Goal: Task Accomplishment & Management: Complete application form

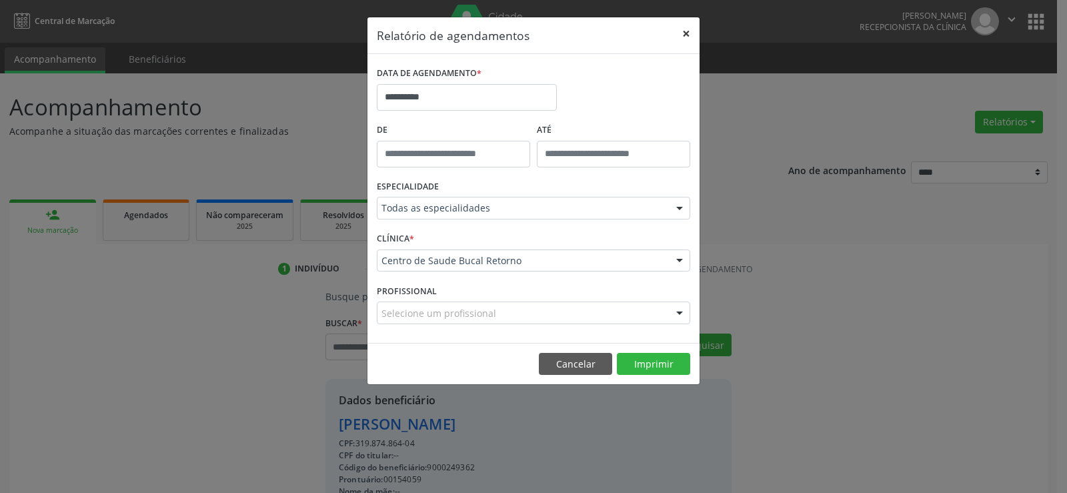
drag, startPoint x: 0, startPoint y: 0, endPoint x: 683, endPoint y: 33, distance: 683.6
click at [683, 33] on button "×" at bounding box center [686, 33] width 27 height 33
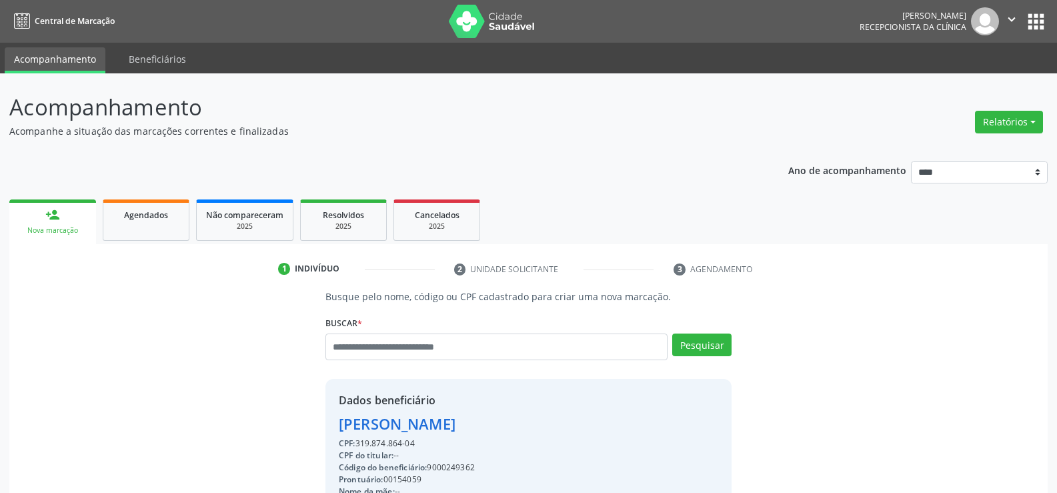
click at [497, 21] on img at bounding box center [492, 21] width 87 height 33
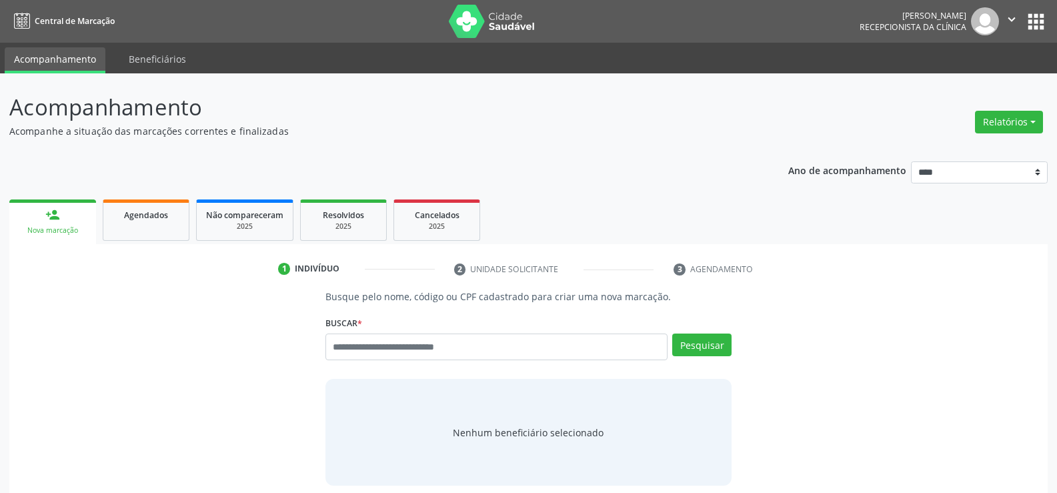
drag, startPoint x: 442, startPoint y: 49, endPoint x: 897, endPoint y: 284, distance: 512.1
click at [897, 284] on div "1 Indivíduo 2 Unidade solicitante 3 Agendamento Busque pelo nome, código ou CPF…" at bounding box center [528, 401] width 1038 height 287
click at [557, 347] on input "text" at bounding box center [496, 346] width 342 height 27
click at [898, 279] on ul "1 Indivíduo 2 Unidade solicitante 3 Agendamento" at bounding box center [528, 269] width 1038 height 22
click at [467, 364] on div "Busque por nome, código ou CPF Nenhum resultado encontrado para: " " Digite nom…" at bounding box center [528, 351] width 406 height 36
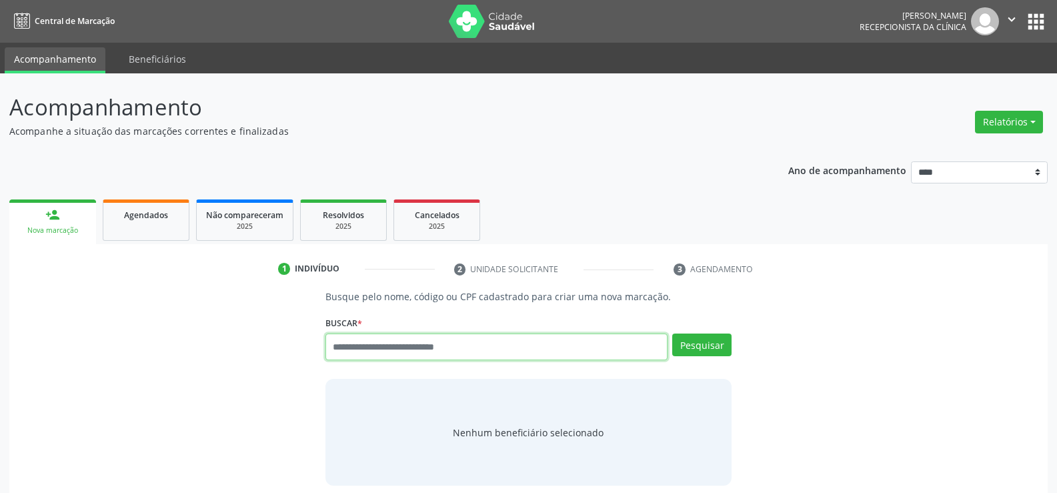
click at [467, 349] on input "text" at bounding box center [496, 346] width 342 height 27
click at [469, 315] on div "Buscar * Busque por nome, código ou CPF Nenhum resultado encontrado para: " " D…" at bounding box center [528, 341] width 406 height 57
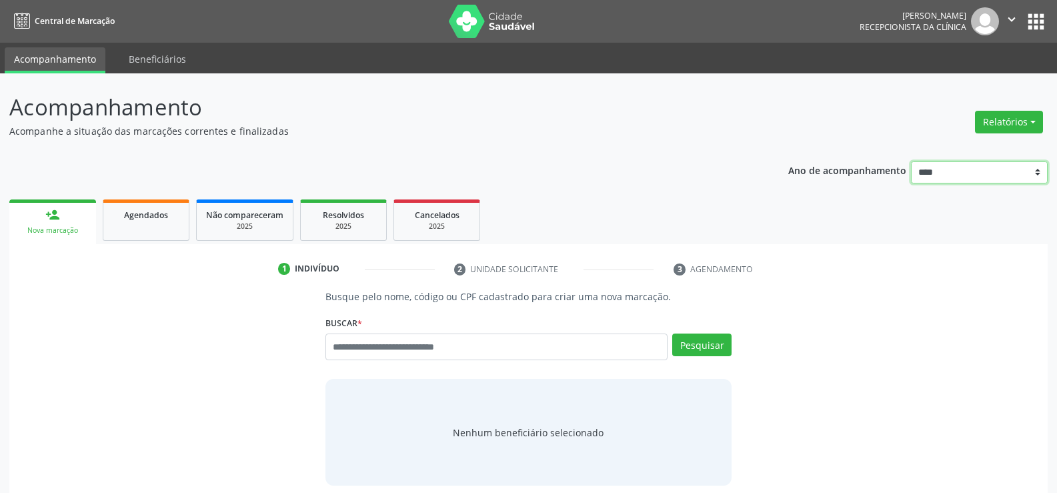
click at [968, 175] on select "**** **** **** **** ****" at bounding box center [979, 172] width 137 height 23
click at [911, 161] on select "**** **** **** **** ****" at bounding box center [979, 172] width 137 height 23
click at [796, 308] on div "Busque pelo nome, código ou CPF cadastrado para criar uma nova marcação. [GEOGR…" at bounding box center [529, 387] width 1020 height 196
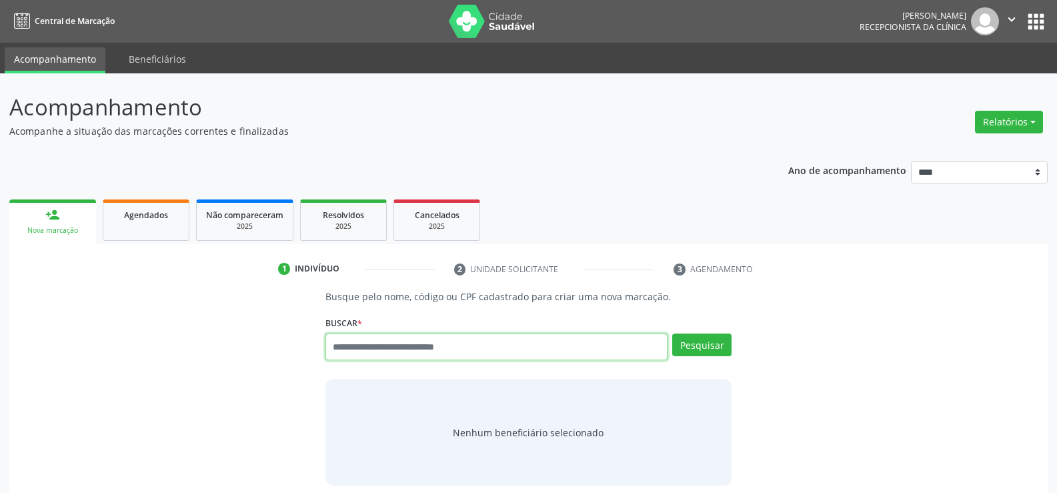
click at [494, 347] on input "text" at bounding box center [496, 346] width 342 height 27
click at [252, 331] on div "Busque pelo nome, código ou CPF cadastrado para criar uma nova marcação. [GEOGR…" at bounding box center [529, 387] width 1020 height 196
click at [400, 342] on input "text" at bounding box center [496, 346] width 342 height 27
click at [501, 359] on input "text" at bounding box center [496, 346] width 342 height 27
click at [506, 352] on input "text" at bounding box center [496, 346] width 342 height 27
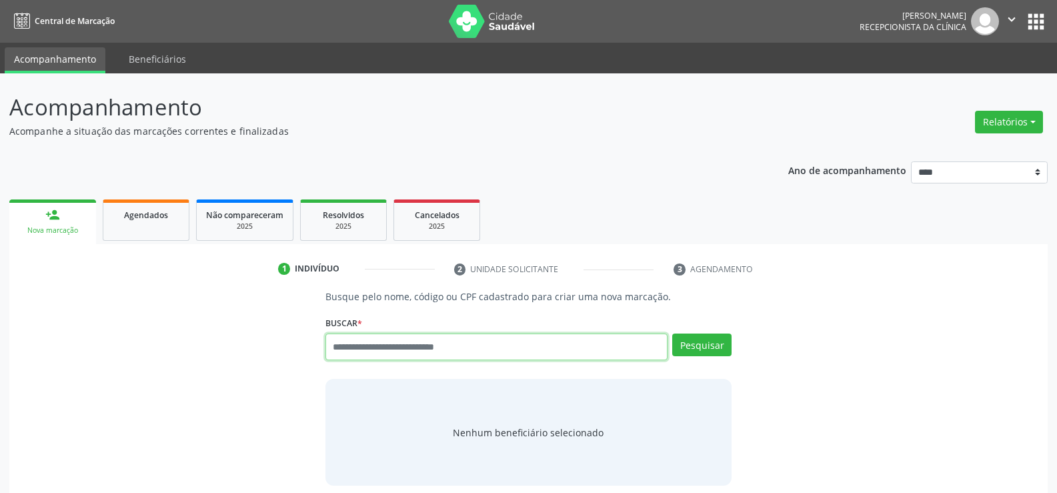
click at [453, 347] on input "text" at bounding box center [496, 346] width 342 height 27
click at [491, 20] on img at bounding box center [492, 21] width 87 height 33
